Goal: Navigation & Orientation: Find specific page/section

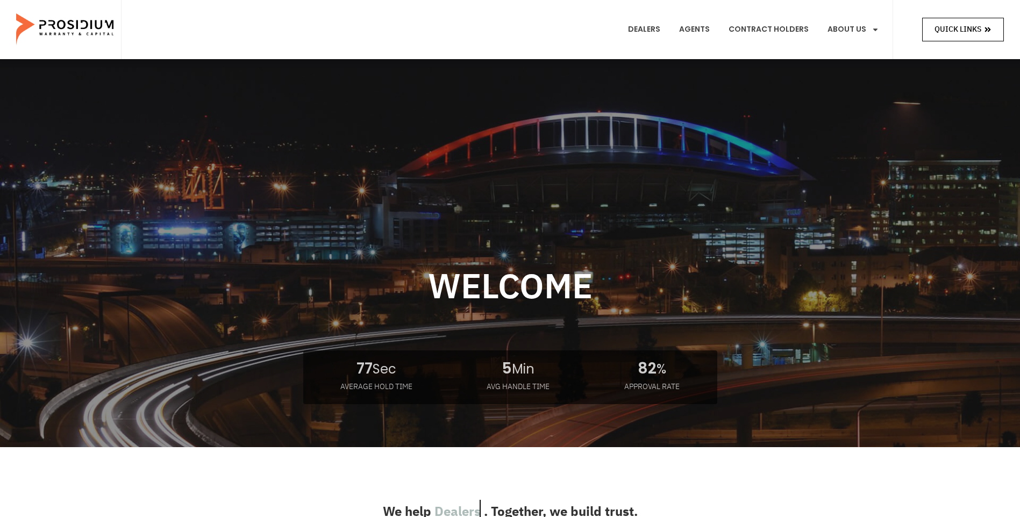
click at [947, 33] on span "Quick Links" at bounding box center [957, 29] width 47 height 13
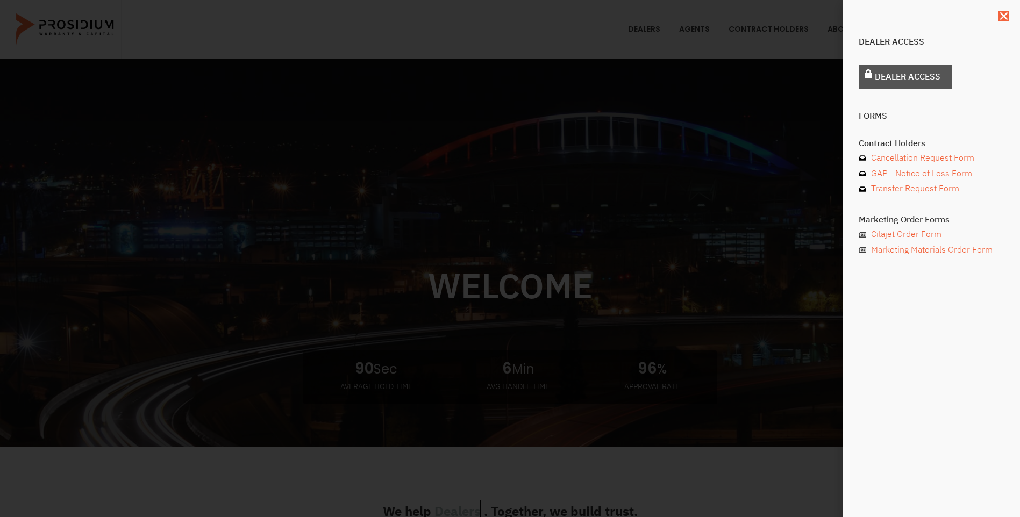
click at [919, 68] on link "Dealer Access" at bounding box center [905, 77] width 94 height 24
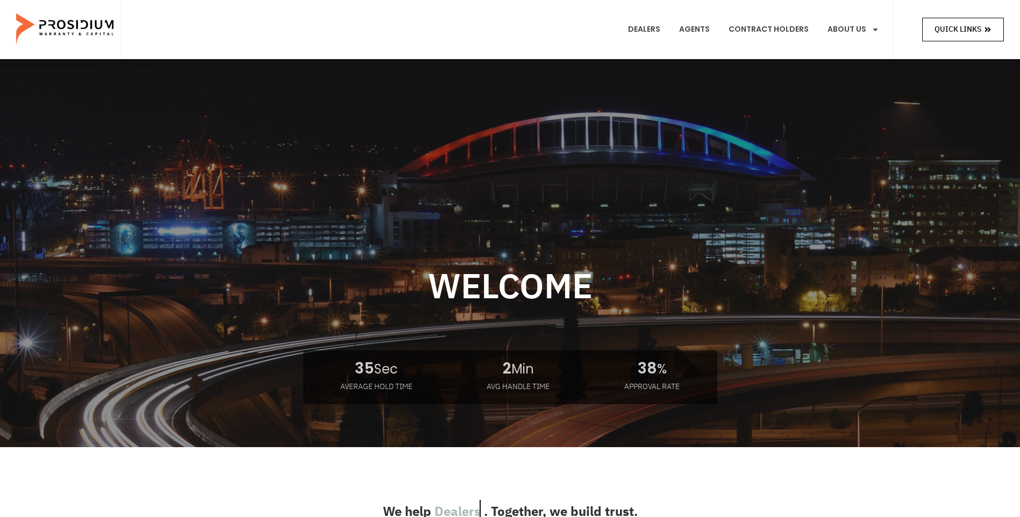
click at [973, 26] on span "Quick Links" at bounding box center [957, 29] width 47 height 13
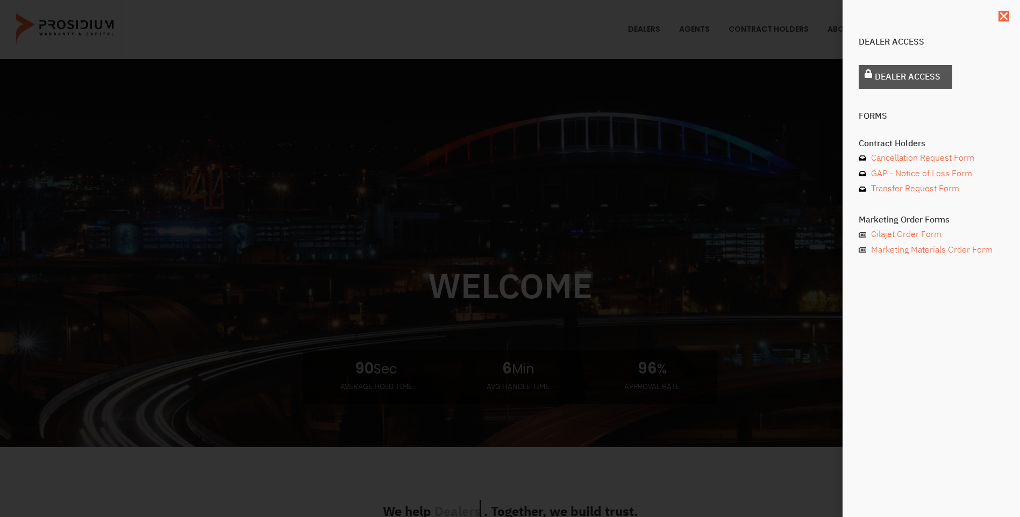
click at [887, 85] on link "Dealer Access" at bounding box center [905, 77] width 94 height 24
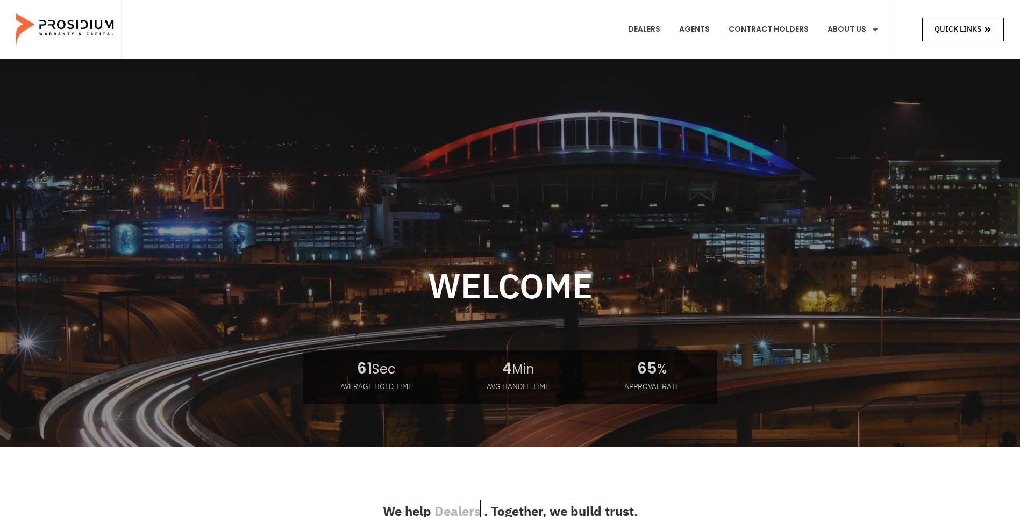
click at [945, 28] on span "Quick Links" at bounding box center [957, 29] width 47 height 13
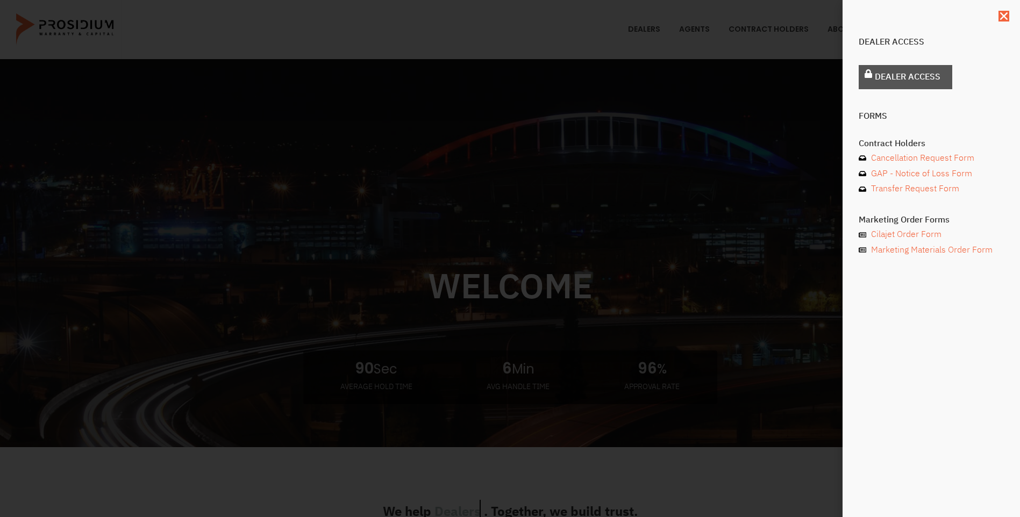
click at [932, 79] on span "Dealer Access" at bounding box center [907, 77] width 66 height 16
